Goal: Task Accomplishment & Management: Use online tool/utility

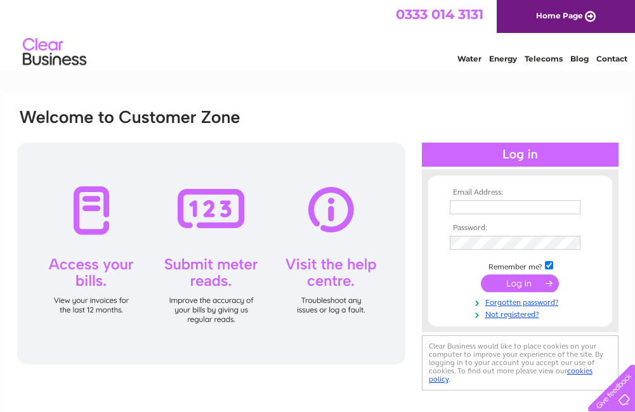
type input "[EMAIL_ADDRESS][DOMAIN_NAME]"
click at [515, 282] on input "submit" at bounding box center [520, 284] width 78 height 18
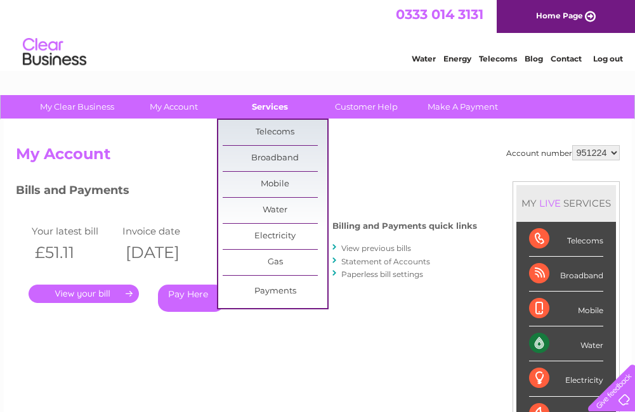
click at [277, 110] on link "Services" at bounding box center [270, 106] width 105 height 23
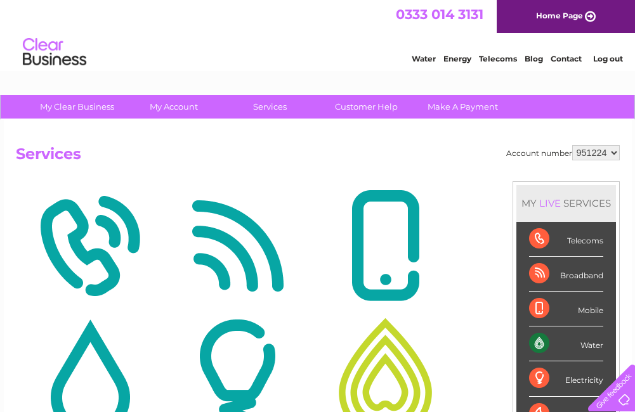
click at [86, 353] on img at bounding box center [90, 377] width 142 height 123
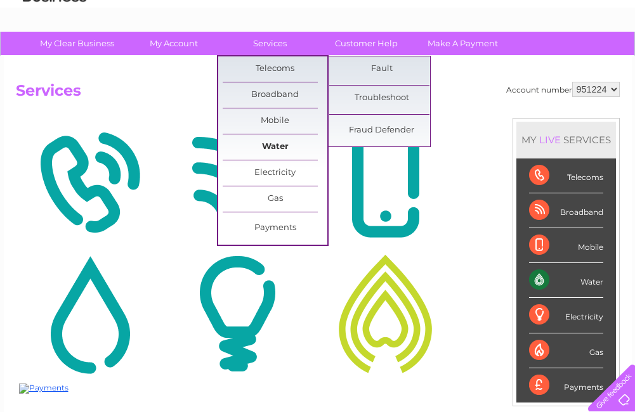
scroll to position [190, 0]
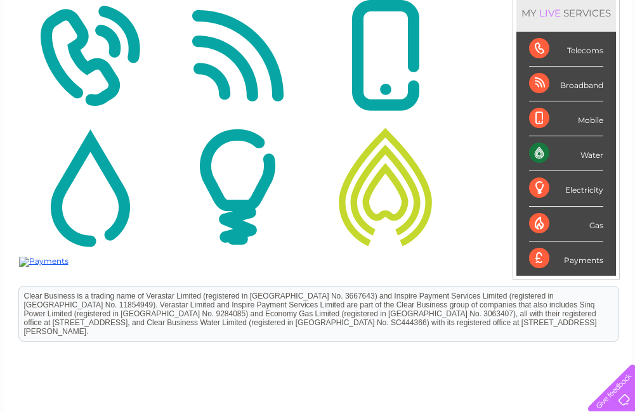
click at [82, 174] on img at bounding box center [90, 187] width 142 height 123
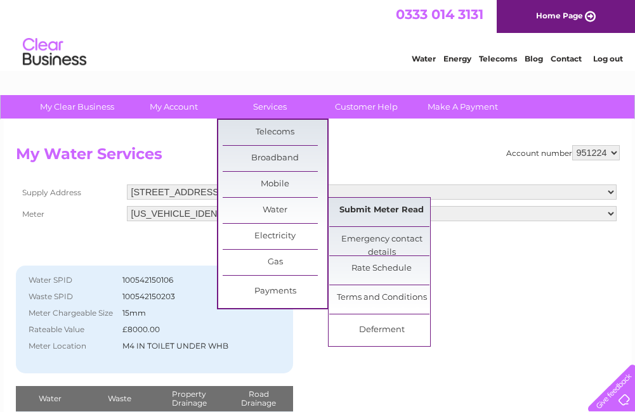
click at [364, 204] on link "Submit Meter Read" at bounding box center [381, 210] width 105 height 25
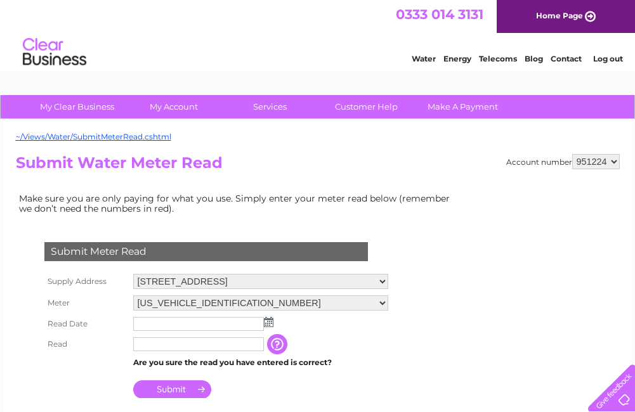
scroll to position [127, 0]
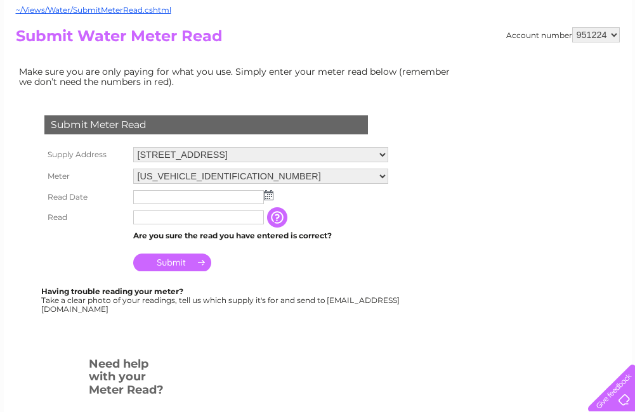
click at [270, 195] on img at bounding box center [269, 195] width 10 height 10
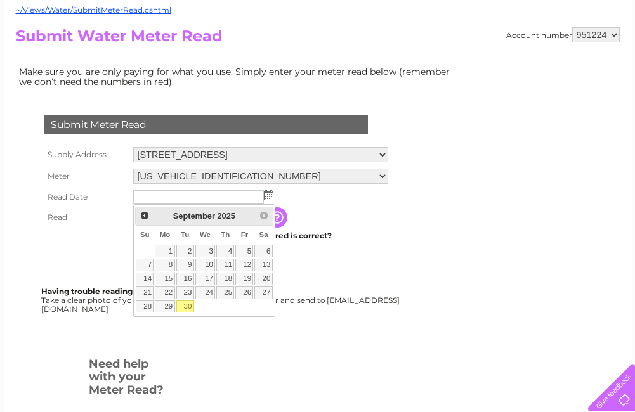
click at [186, 303] on link "30" at bounding box center [185, 307] width 18 height 13
type input "[DATE]"
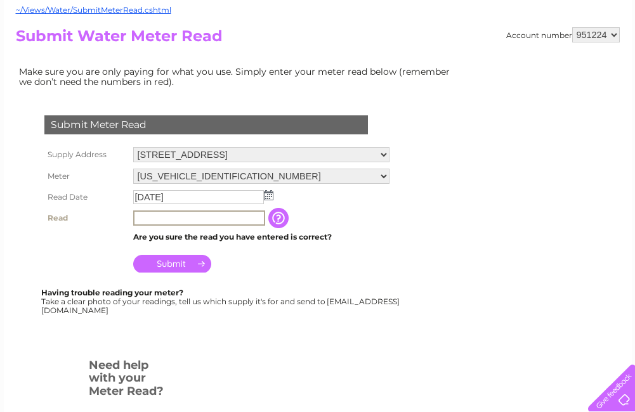
click at [168, 214] on input "text" at bounding box center [199, 218] width 132 height 15
type input "00132"
click at [176, 261] on input "Submit" at bounding box center [172, 264] width 78 height 18
